Goal: Task Accomplishment & Management: Manage account settings

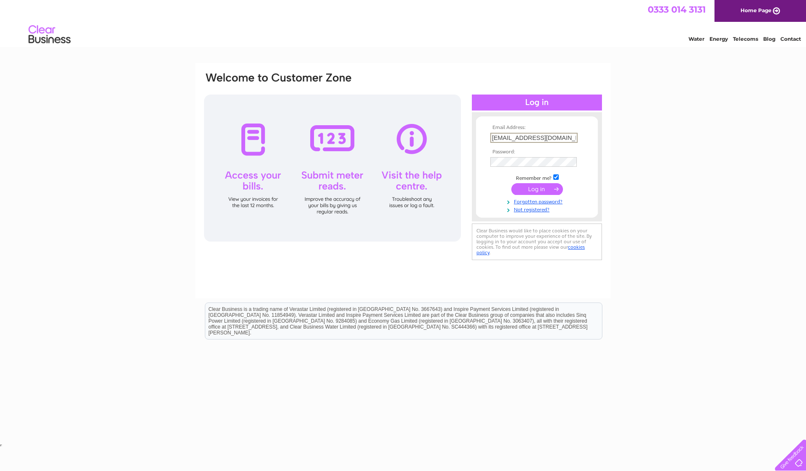
type input "[EMAIL_ADDRESS][DOMAIN_NAME]"
click at [546, 190] on input "submit" at bounding box center [537, 189] width 52 height 12
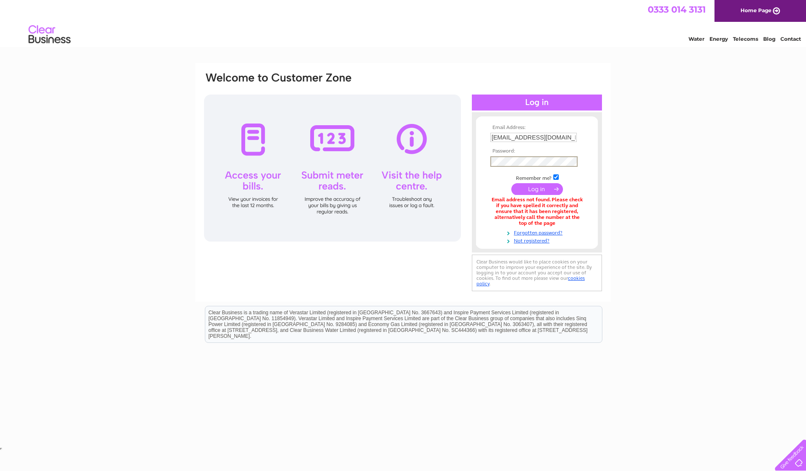
click at [530, 191] on input "submit" at bounding box center [537, 189] width 52 height 12
click at [505, 165] on td at bounding box center [536, 161] width 97 height 14
click at [550, 190] on input "submit" at bounding box center [537, 188] width 52 height 12
click at [542, 189] on input "submit" at bounding box center [537, 189] width 52 height 12
click at [553, 189] on input "submit" at bounding box center [537, 189] width 52 height 12
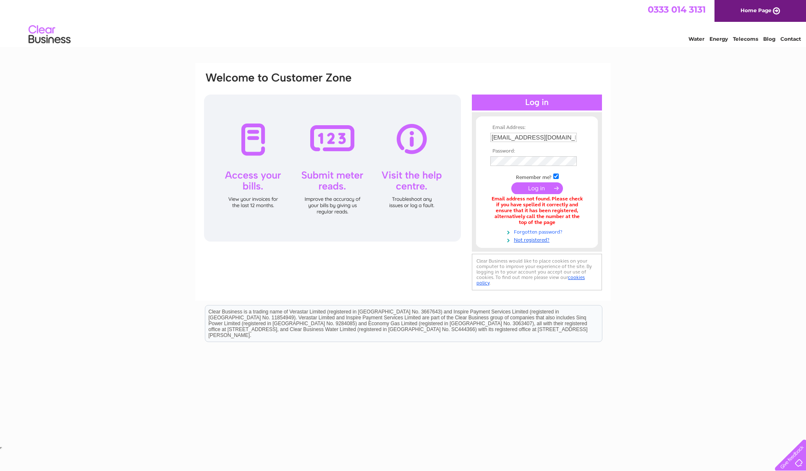
click at [535, 231] on link "Forgotten password?" at bounding box center [537, 231] width 95 height 8
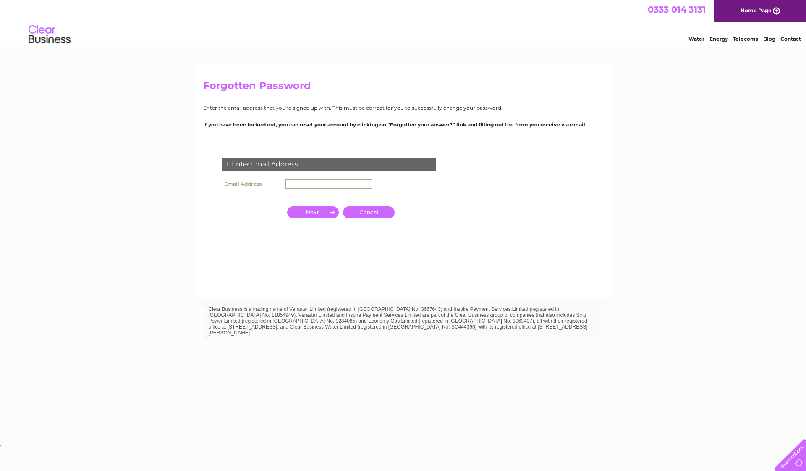
click at [303, 186] on input "text" at bounding box center [328, 184] width 87 height 10
type input "adcleaningservices613@gmail.com"
click at [320, 211] on input "button" at bounding box center [313, 211] width 52 height 12
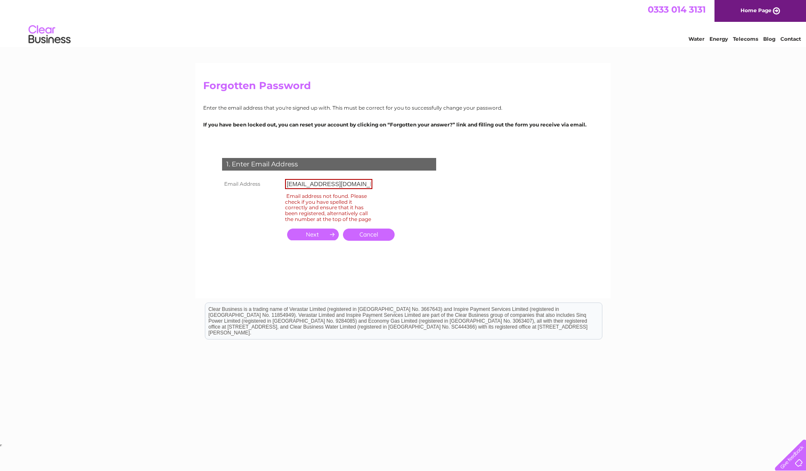
click at [366, 241] on link "Cancel" at bounding box center [369, 234] width 52 height 12
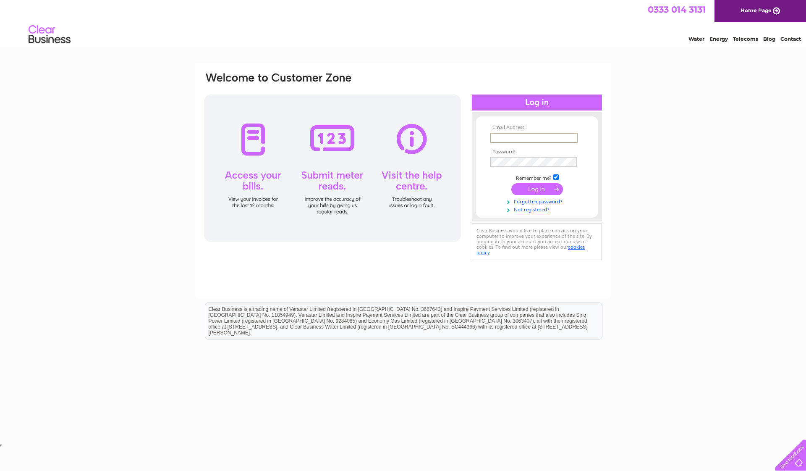
type input "[EMAIL_ADDRESS][DOMAIN_NAME]"
click at [540, 187] on input "submit" at bounding box center [537, 189] width 52 height 12
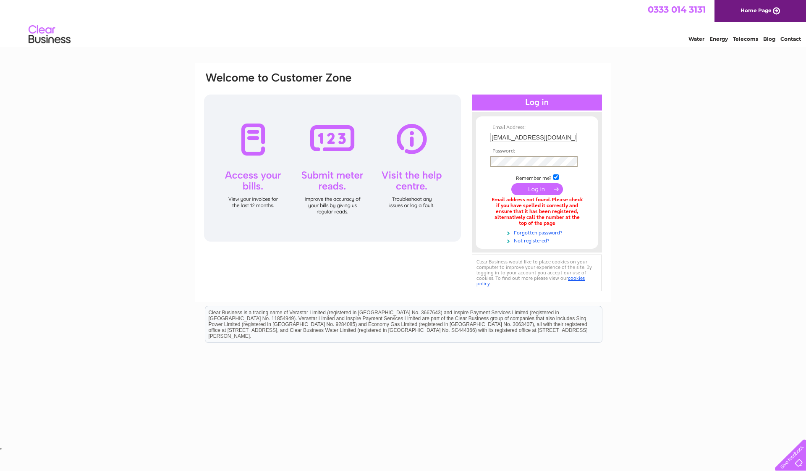
click at [545, 188] on input "submit" at bounding box center [537, 189] width 52 height 12
click at [522, 228] on link "Forgotten password?" at bounding box center [537, 231] width 95 height 8
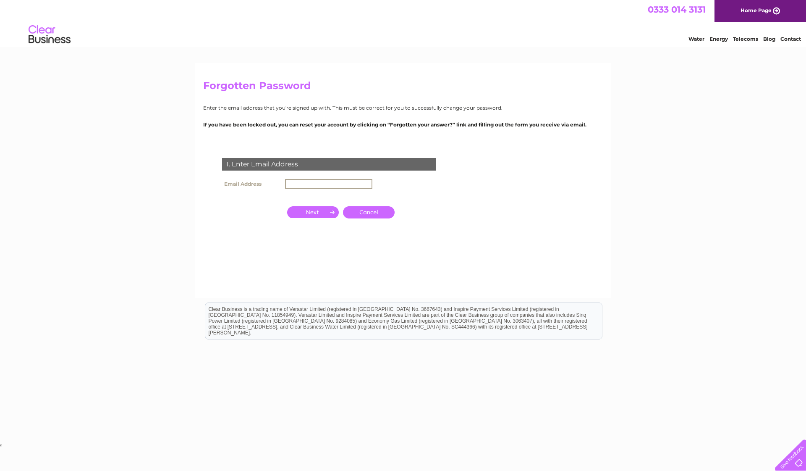
click at [333, 182] on input "text" at bounding box center [328, 184] width 87 height 10
type input "[EMAIL_ADDRESS][DOMAIN_NAME]"
click at [316, 210] on input "button" at bounding box center [313, 212] width 52 height 12
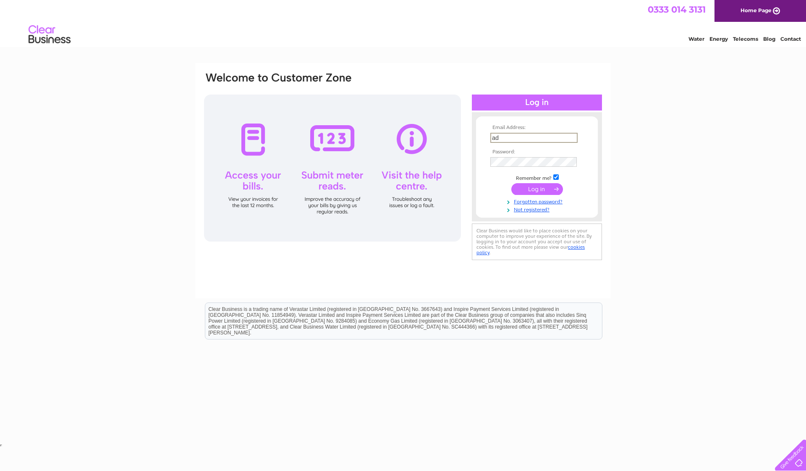
type input "a"
click at [647, 194] on div "Email Address: Password:" at bounding box center [403, 252] width 806 height 379
click at [753, 10] on link "Home Page" at bounding box center [761, 11] width 92 height 22
type input "[EMAIL_ADDRESS][DOMAIN_NAME]"
